Goal: Task Accomplishment & Management: Manage account settings

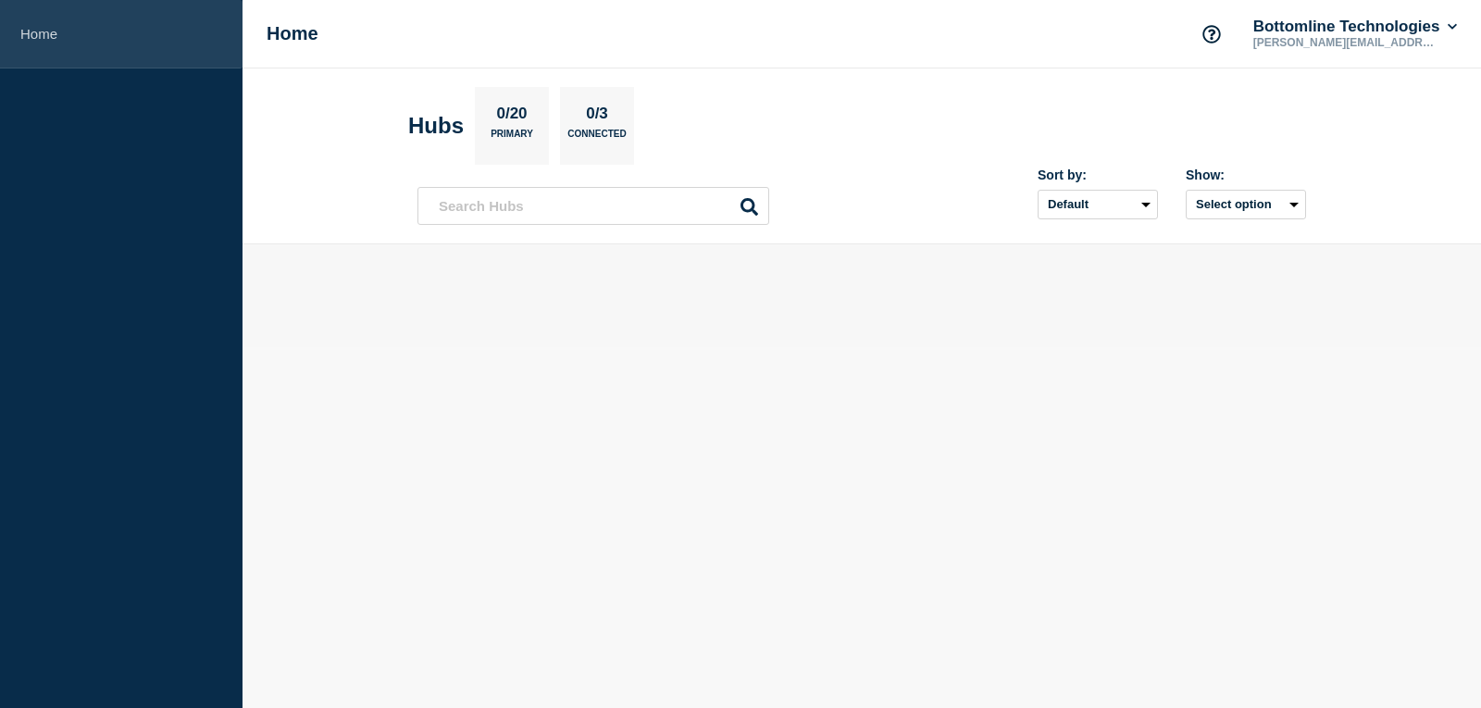
click at [24, 31] on link "Home" at bounding box center [121, 34] width 242 height 68
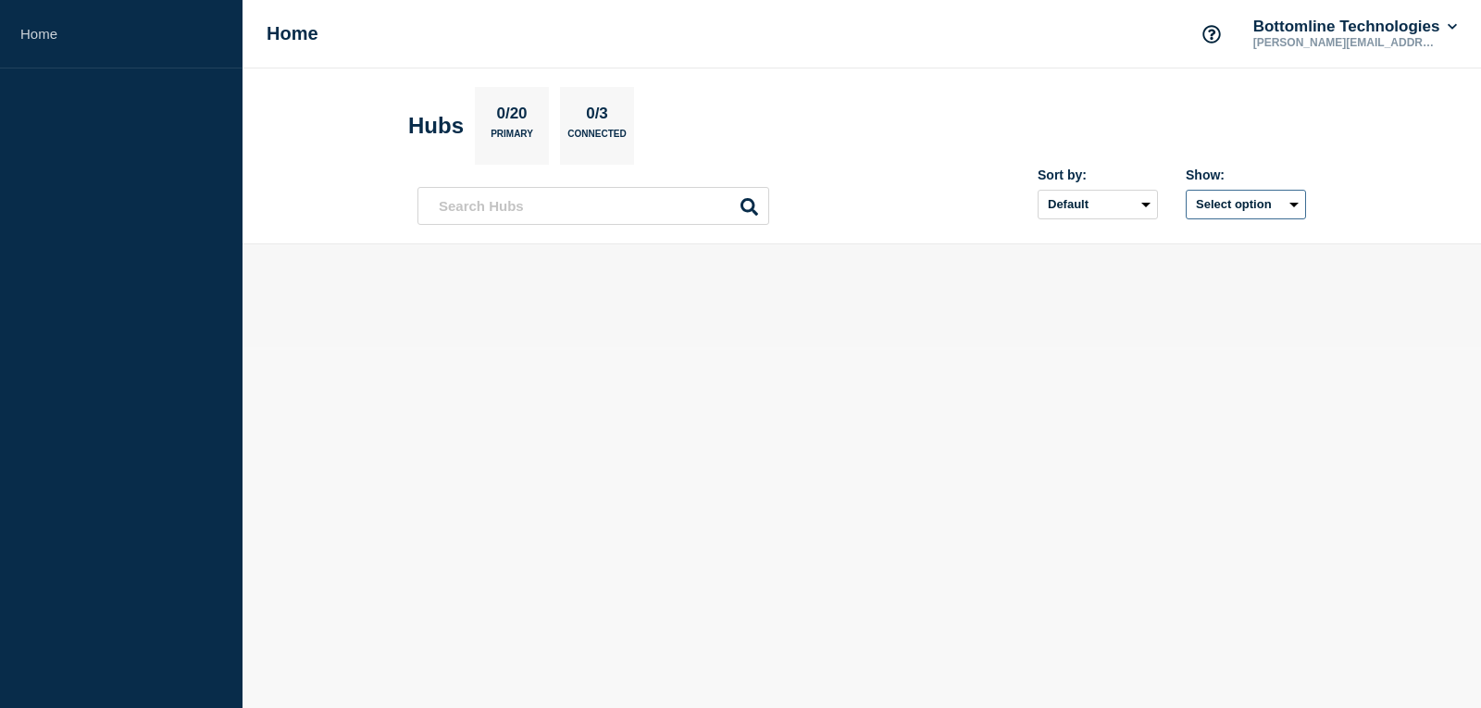
click at [1252, 202] on button "Select option" at bounding box center [1245, 205] width 120 height 30
click at [1232, 278] on span "Open incidents Hubs" at bounding box center [1239, 276] width 102 height 28
click at [1231, 206] on button "Select option" at bounding box center [1245, 205] width 120 height 30
click at [1179, 248] on input "all checkbox" at bounding box center [1174, 246] width 12 height 12
checkbox input "false"
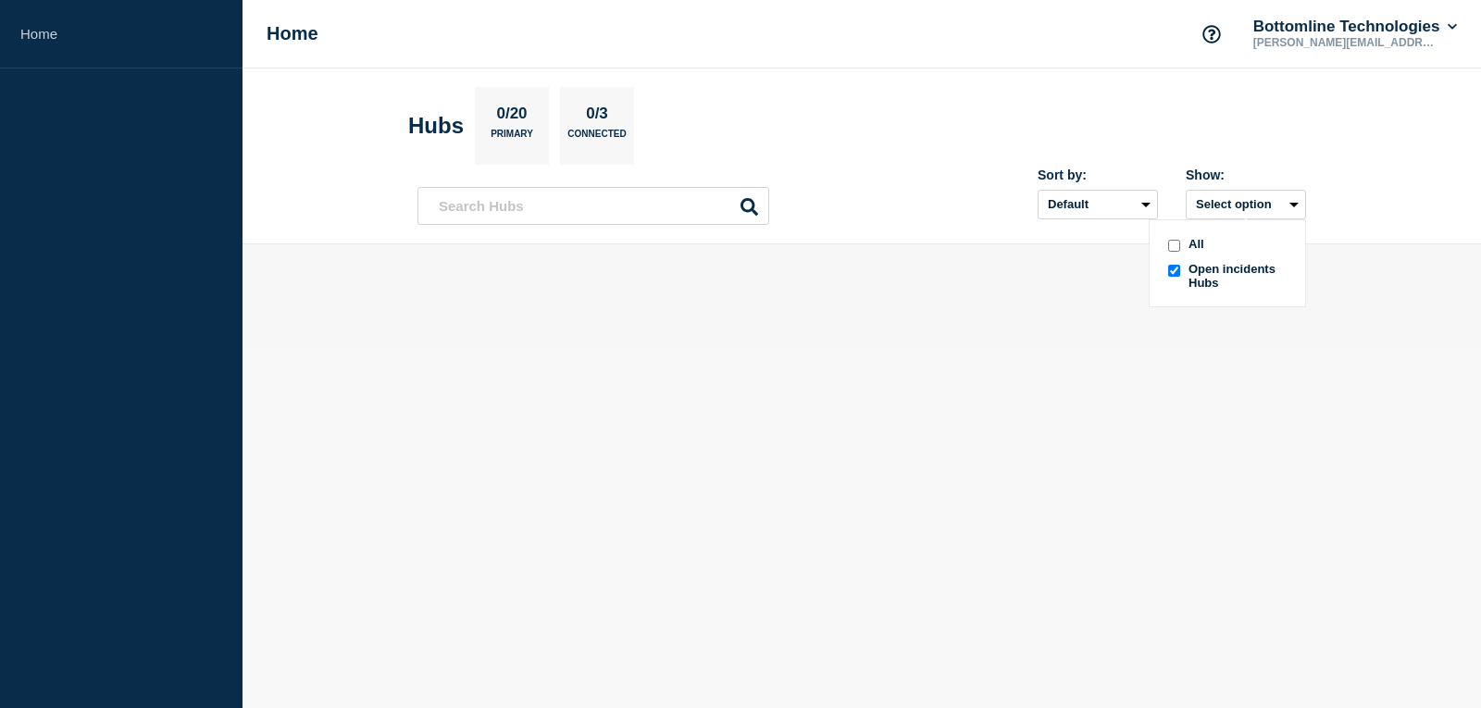
checkbox input "true"
click at [1227, 201] on button "Select option" at bounding box center [1245, 205] width 120 height 30
click at [1085, 199] on select "Default Last added Last updated Most active A-Z" at bounding box center [1097, 205] width 120 height 30
click at [1037, 190] on select "Default Last added Last updated Most active A-Z" at bounding box center [1097, 205] width 120 height 30
click at [1075, 206] on select "Default Last added Last updated Most active A-Z" at bounding box center [1097, 205] width 120 height 30
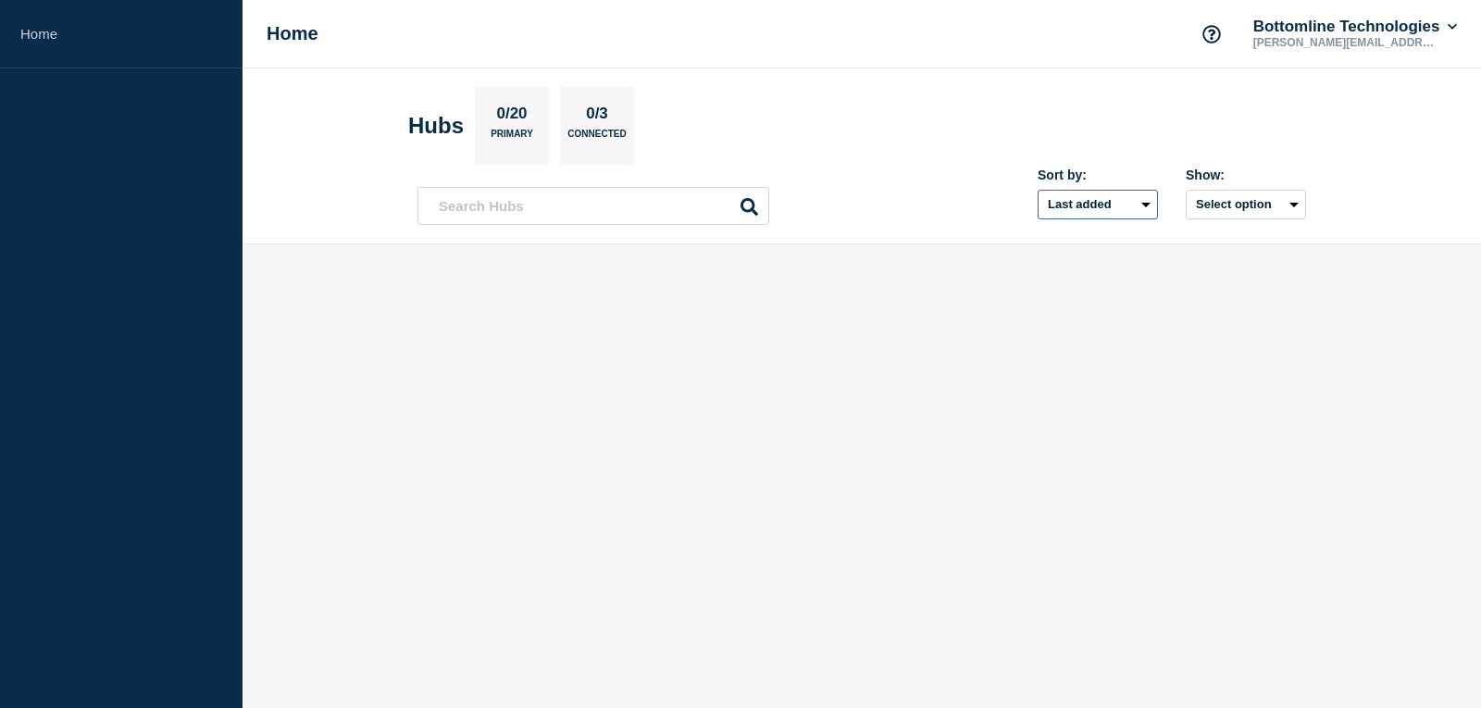
select select "name"
click at [1037, 190] on select "Default Last added Last updated Most active A-Z" at bounding box center [1097, 205] width 120 height 30
click at [611, 134] on p "Connected" at bounding box center [596, 138] width 58 height 19
click at [492, 131] on div "0/20 Primary" at bounding box center [512, 126] width 74 height 78
click at [1375, 42] on p "[PERSON_NAME][EMAIL_ADDRESS][PERSON_NAME][DOMAIN_NAME]" at bounding box center [1345, 42] width 192 height 13
